Goal: Check status: Check status

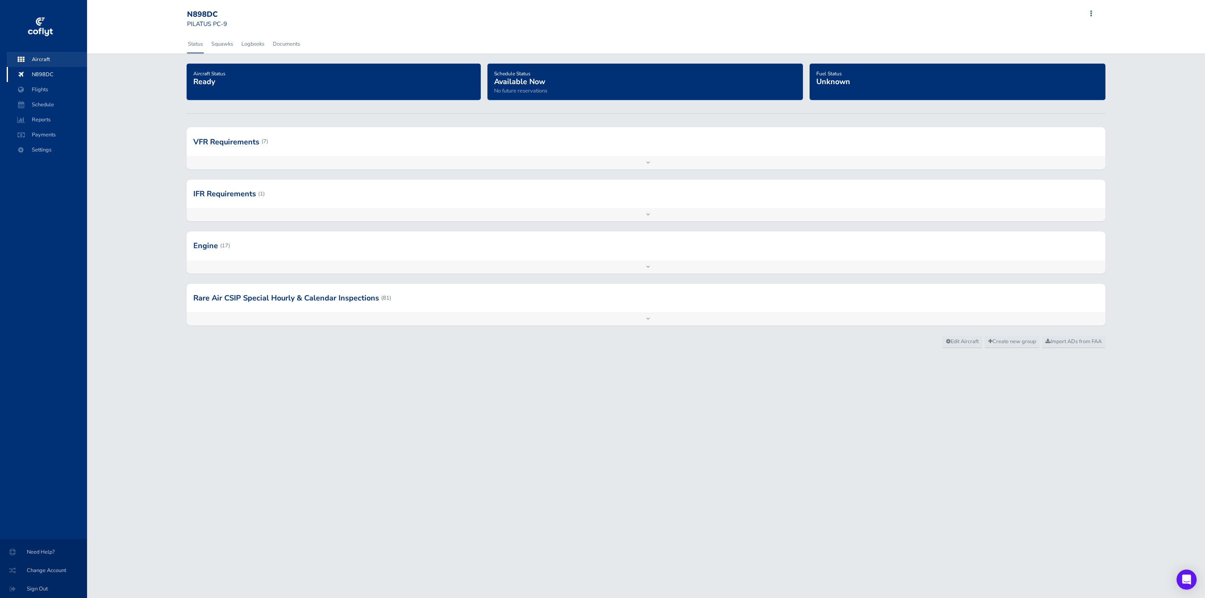
click at [43, 56] on span "Aircraft" at bounding box center [47, 59] width 64 height 15
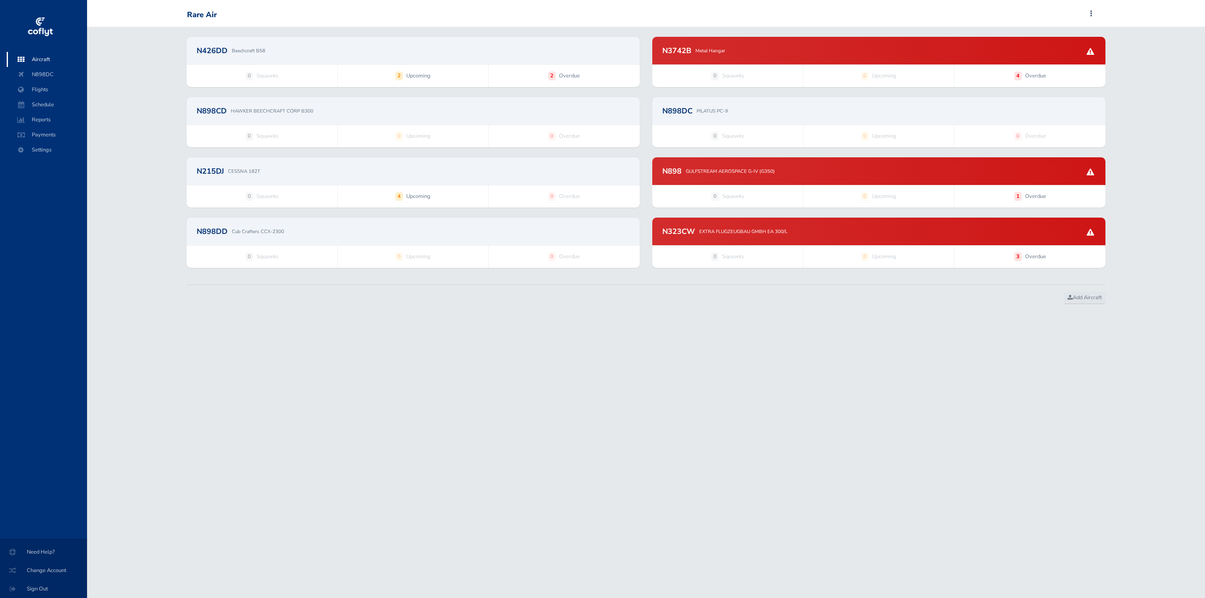
click at [760, 58] on div "N3742B Metal Hangar" at bounding box center [878, 51] width 453 height 28
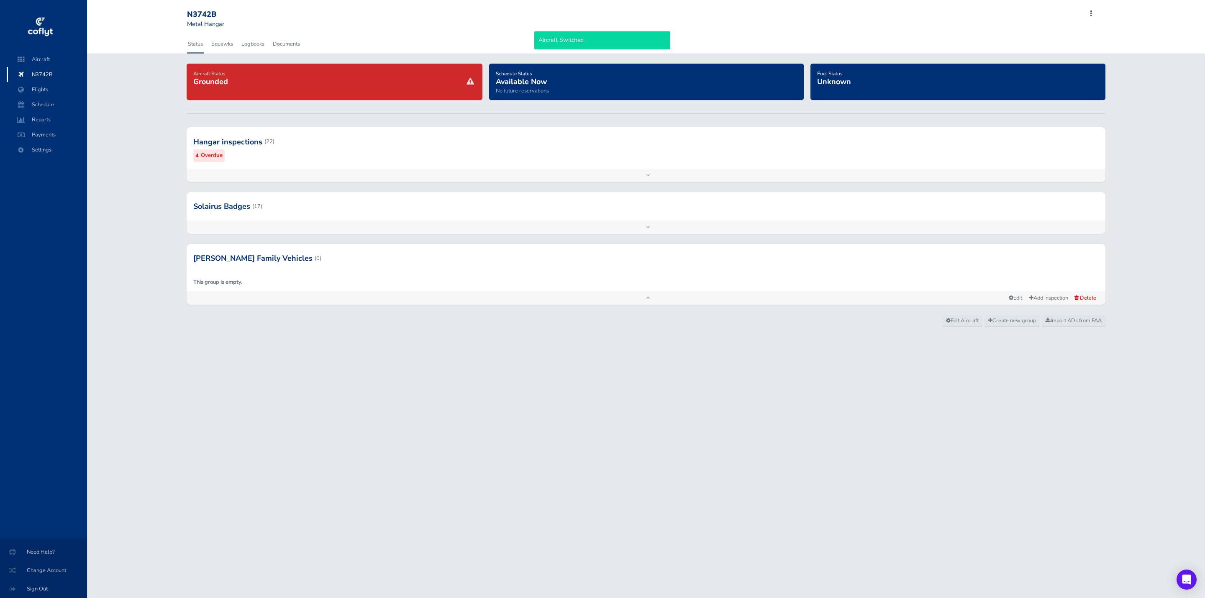
click at [354, 152] on div at bounding box center [646, 141] width 919 height 41
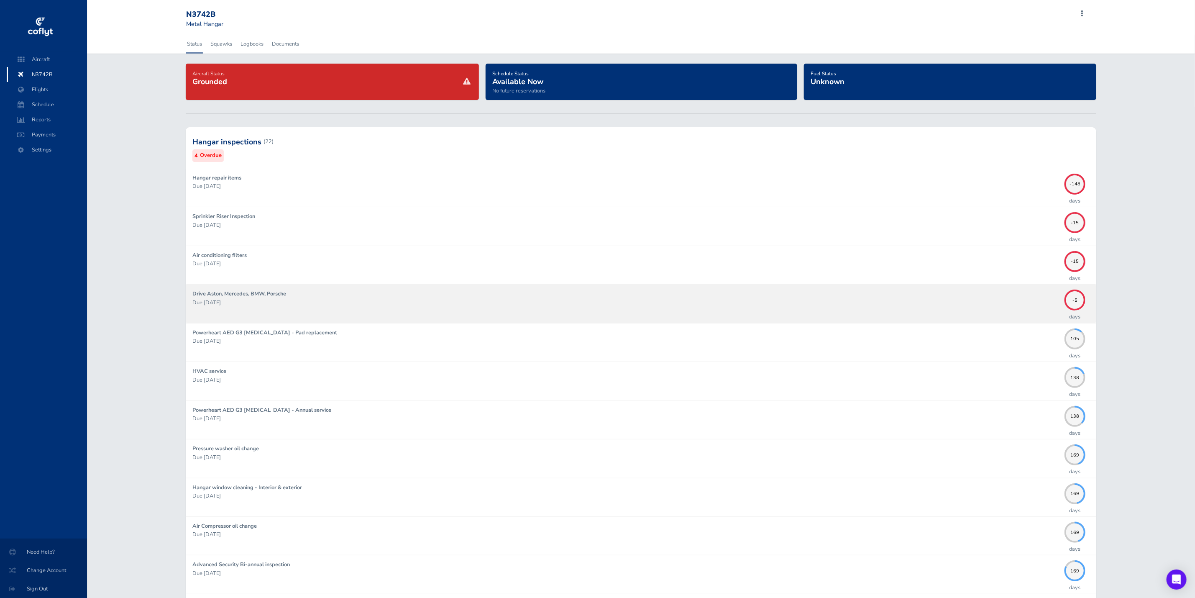
click at [362, 300] on p "Due 08/10/2025" at bounding box center [626, 302] width 868 height 8
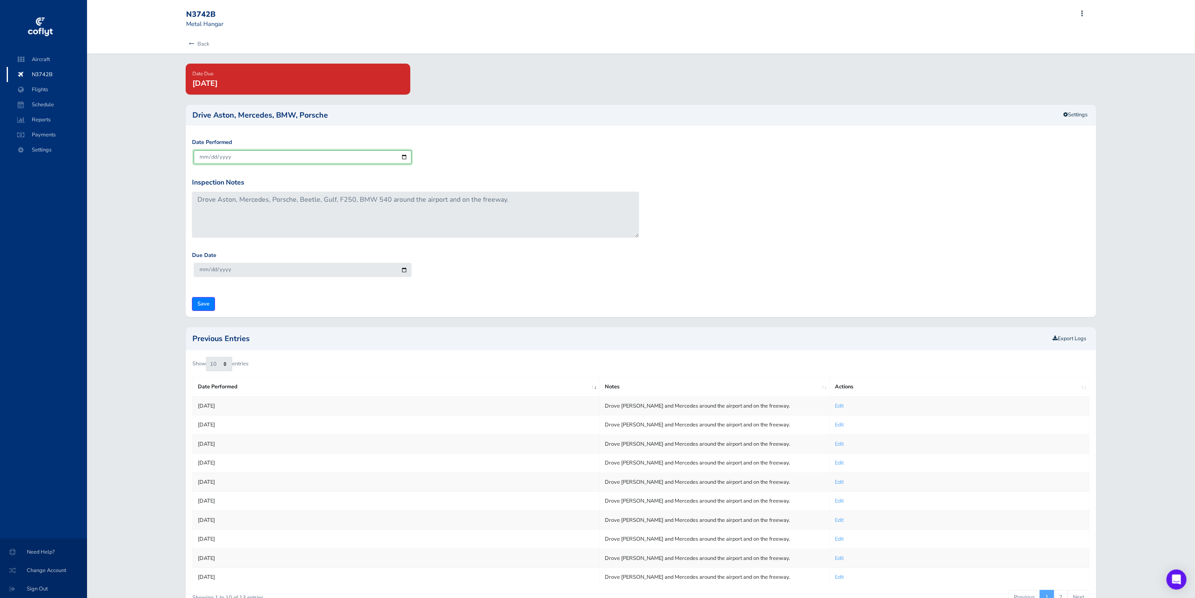
click at [407, 157] on input "[DATE]" at bounding box center [303, 157] width 218 height 14
type input "[DATE]"
click at [200, 304] on input "Save" at bounding box center [203, 304] width 23 height 14
type input "Update Inspection"
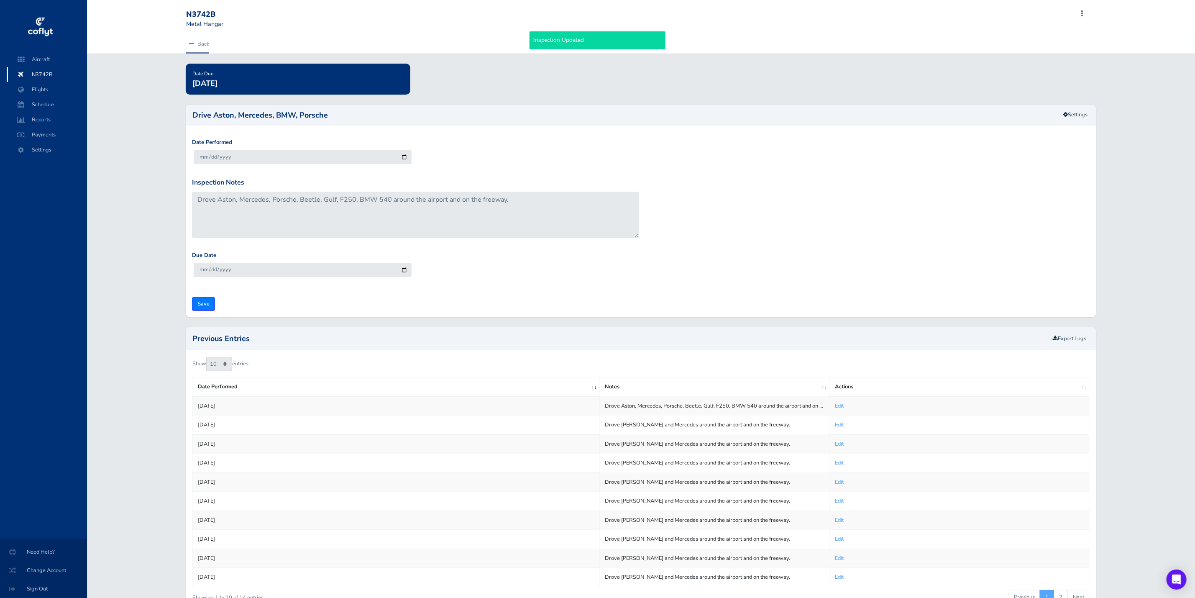
click at [200, 41] on link "Back" at bounding box center [197, 44] width 23 height 18
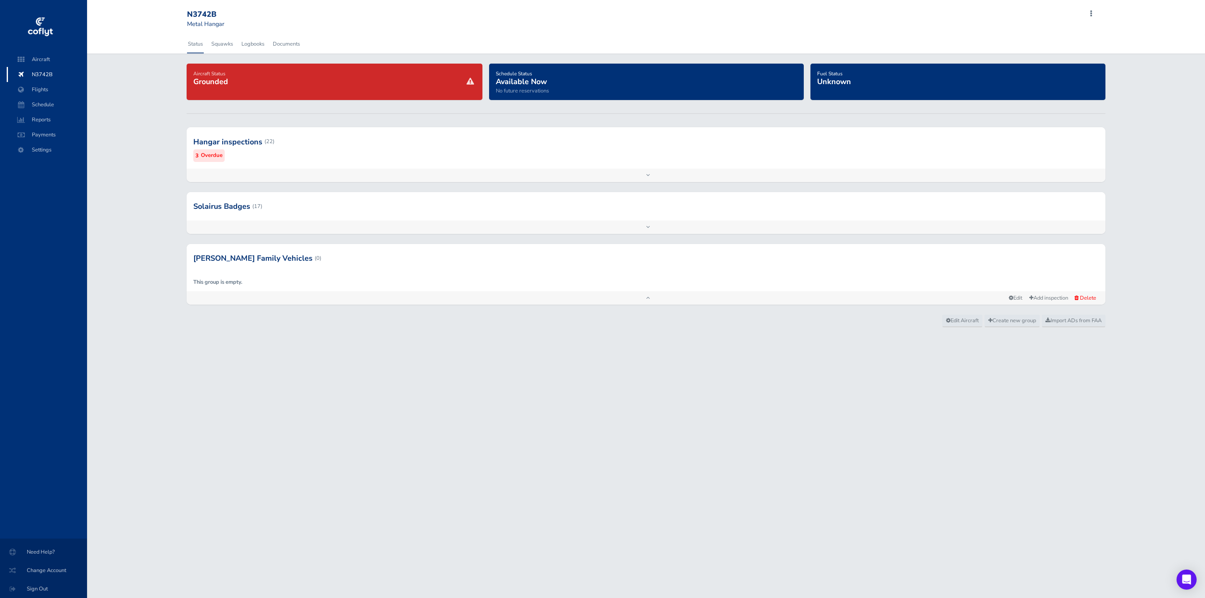
click at [291, 142] on div at bounding box center [646, 141] width 919 height 41
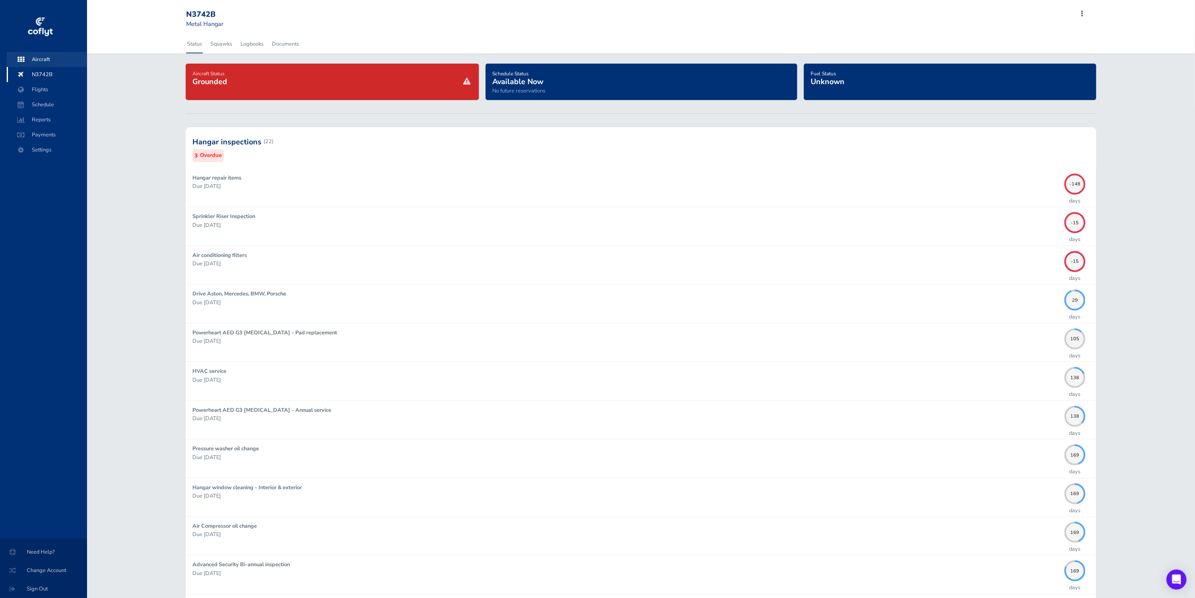
click at [38, 63] on span "Aircraft" at bounding box center [47, 59] width 64 height 15
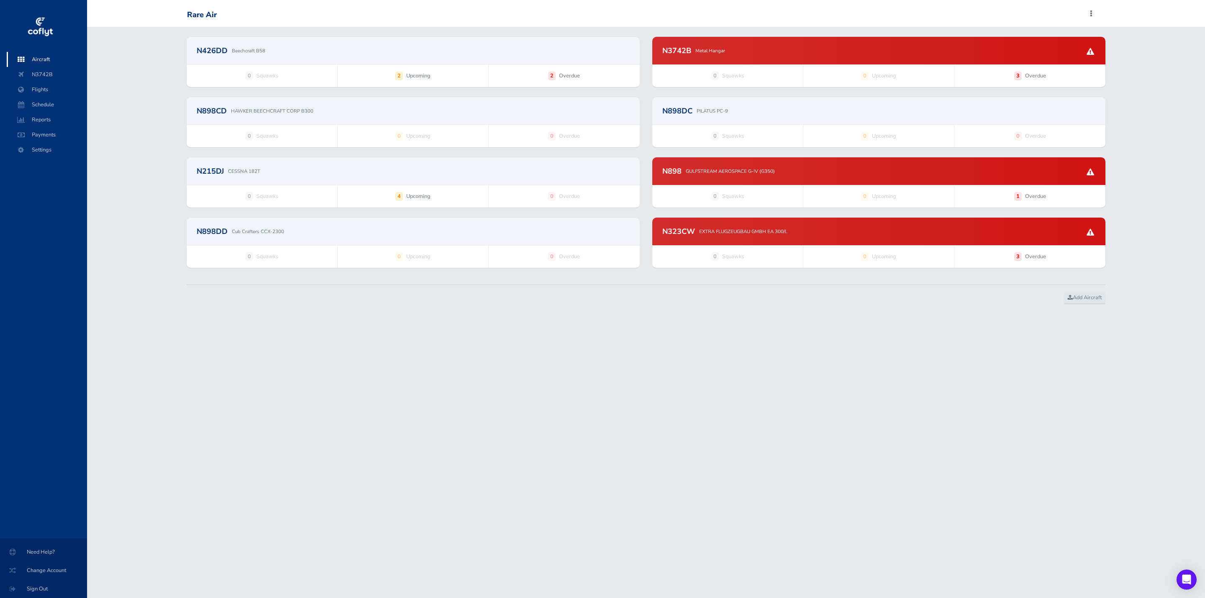
click at [403, 56] on div "N426DD Beechcraft B58" at bounding box center [413, 51] width 453 height 28
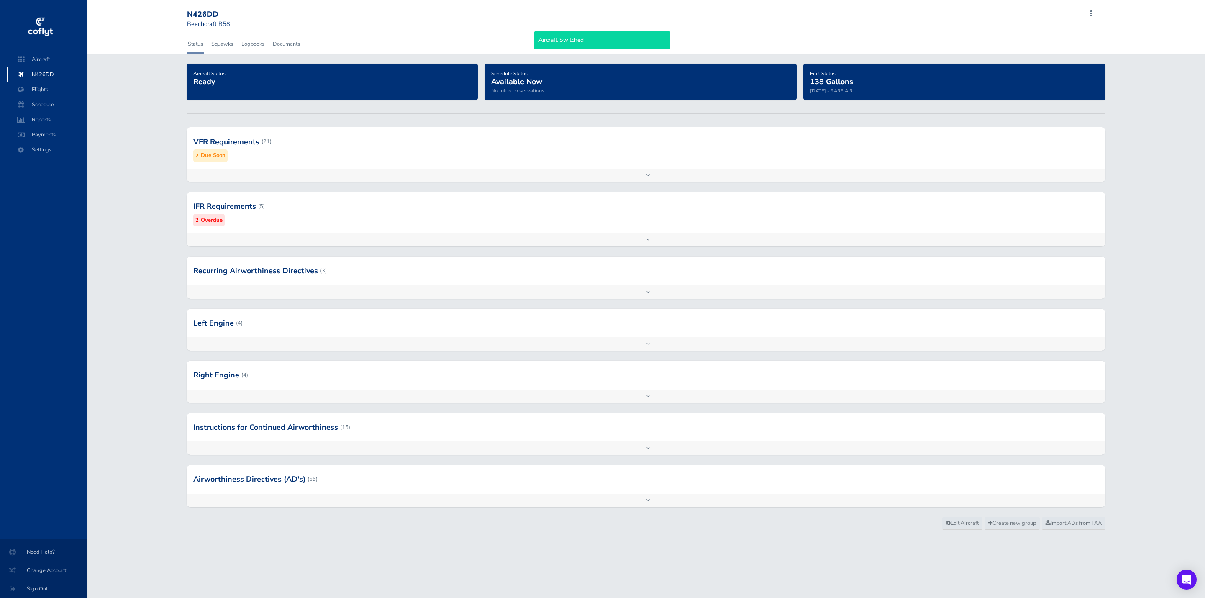
click at [447, 149] on div at bounding box center [646, 141] width 919 height 41
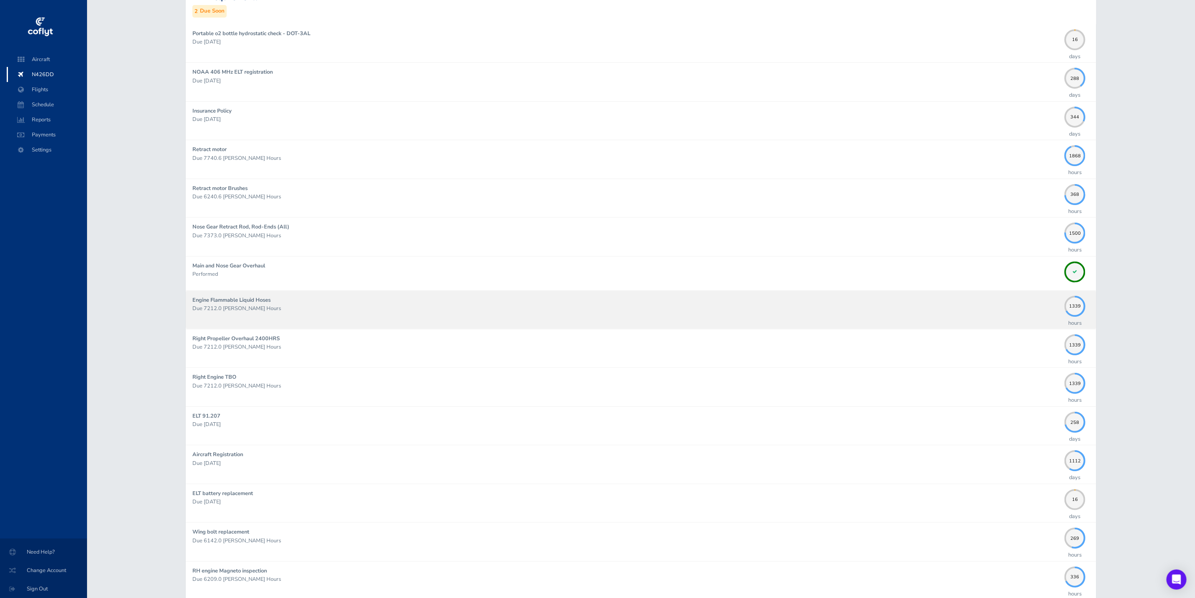
scroll to position [188, 0]
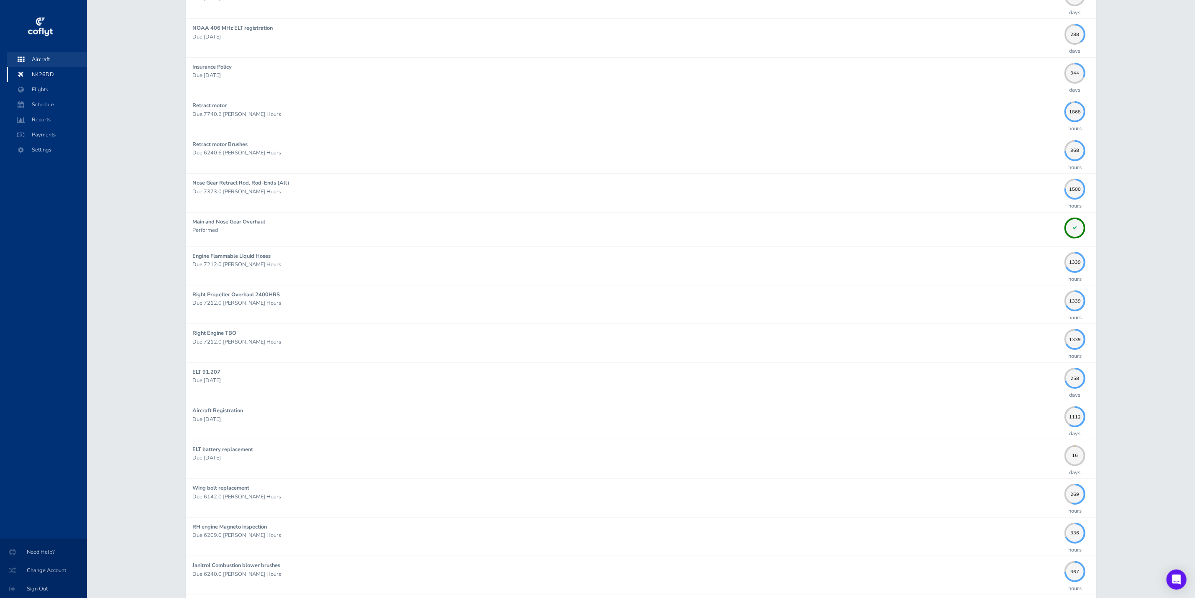
click at [58, 63] on span "Aircraft" at bounding box center [47, 59] width 64 height 15
